Goal: Use online tool/utility: Use online tool/utility

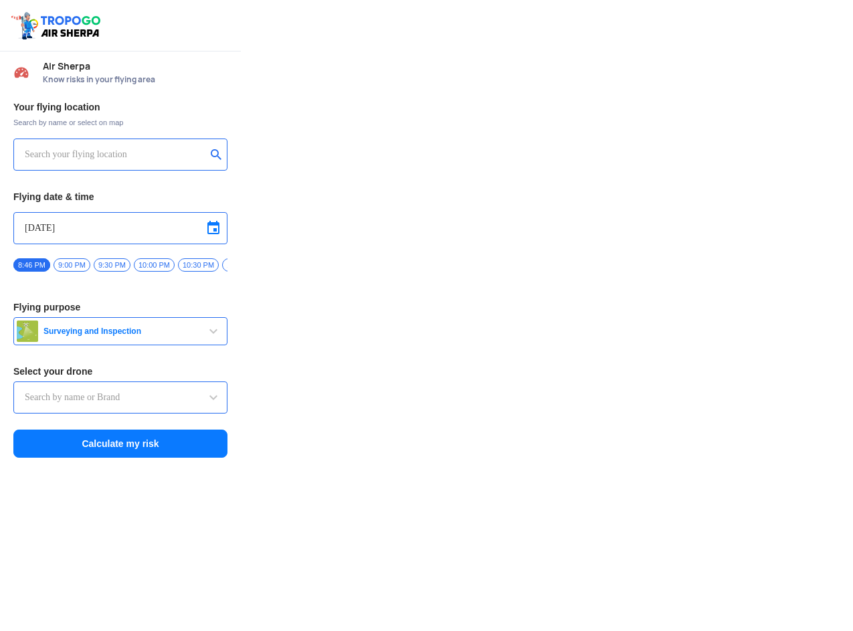
type input "DJI Mini2"
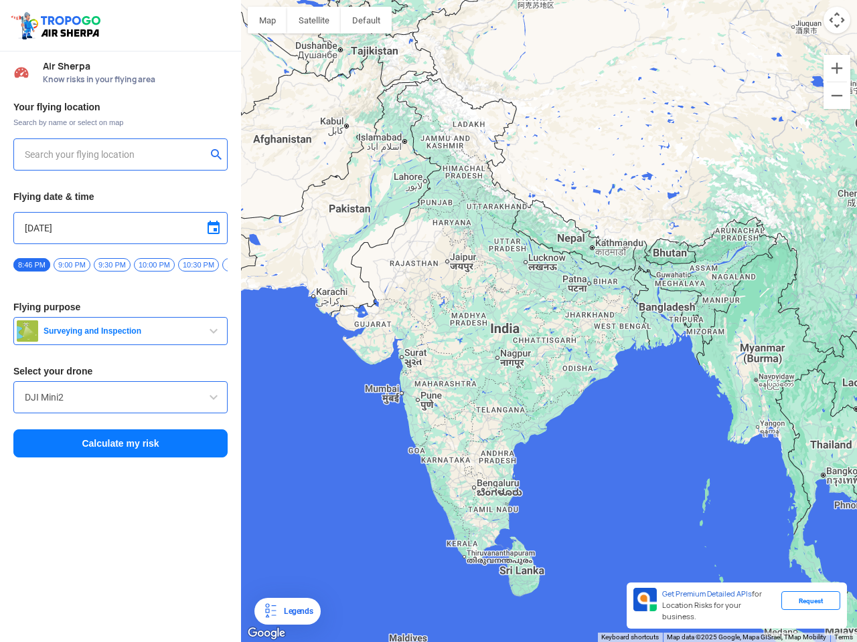
click at [58, 25] on img at bounding box center [57, 25] width 95 height 31
click at [115, 155] on input "text" at bounding box center [115, 155] width 181 height 16
click at [219, 156] on button "submit" at bounding box center [219, 155] width 16 height 13
click at [120, 228] on input "[DATE]" at bounding box center [120, 228] width 191 height 16
click at [213, 228] on div at bounding box center [428, 321] width 857 height 642
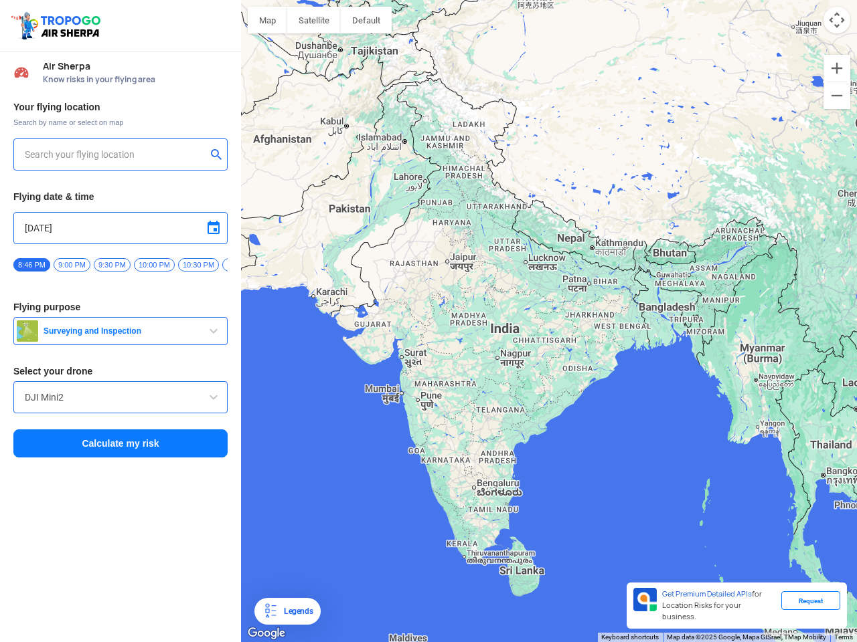
click at [31, 265] on div at bounding box center [428, 321] width 857 height 642
click at [72, 265] on div at bounding box center [428, 321] width 857 height 642
click at [112, 265] on div at bounding box center [428, 321] width 857 height 642
click at [154, 265] on div at bounding box center [428, 321] width 857 height 642
click at [198, 265] on div at bounding box center [428, 321] width 857 height 642
